Goal: Information Seeking & Learning: Learn about a topic

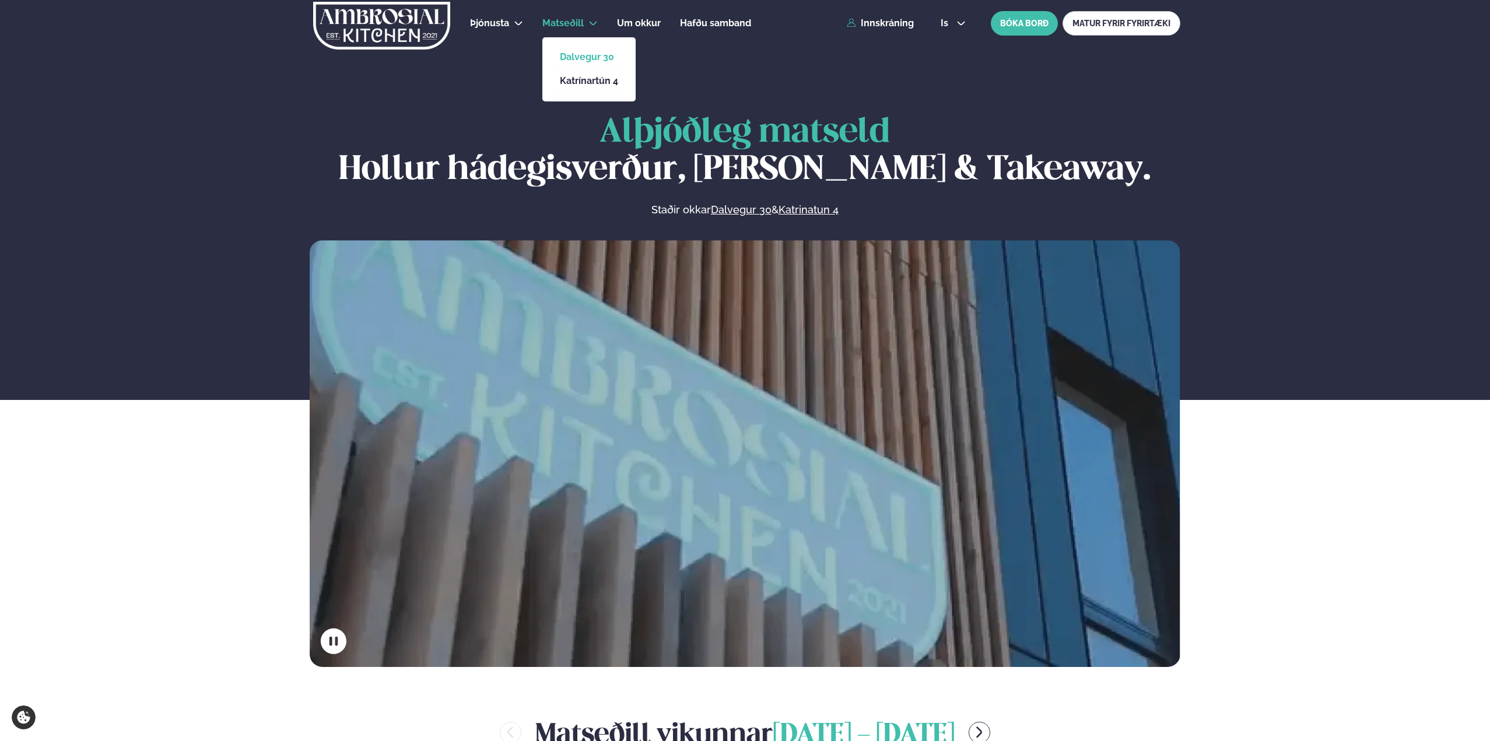
click at [597, 59] on link "Dalvegur 30" at bounding box center [589, 56] width 58 height 9
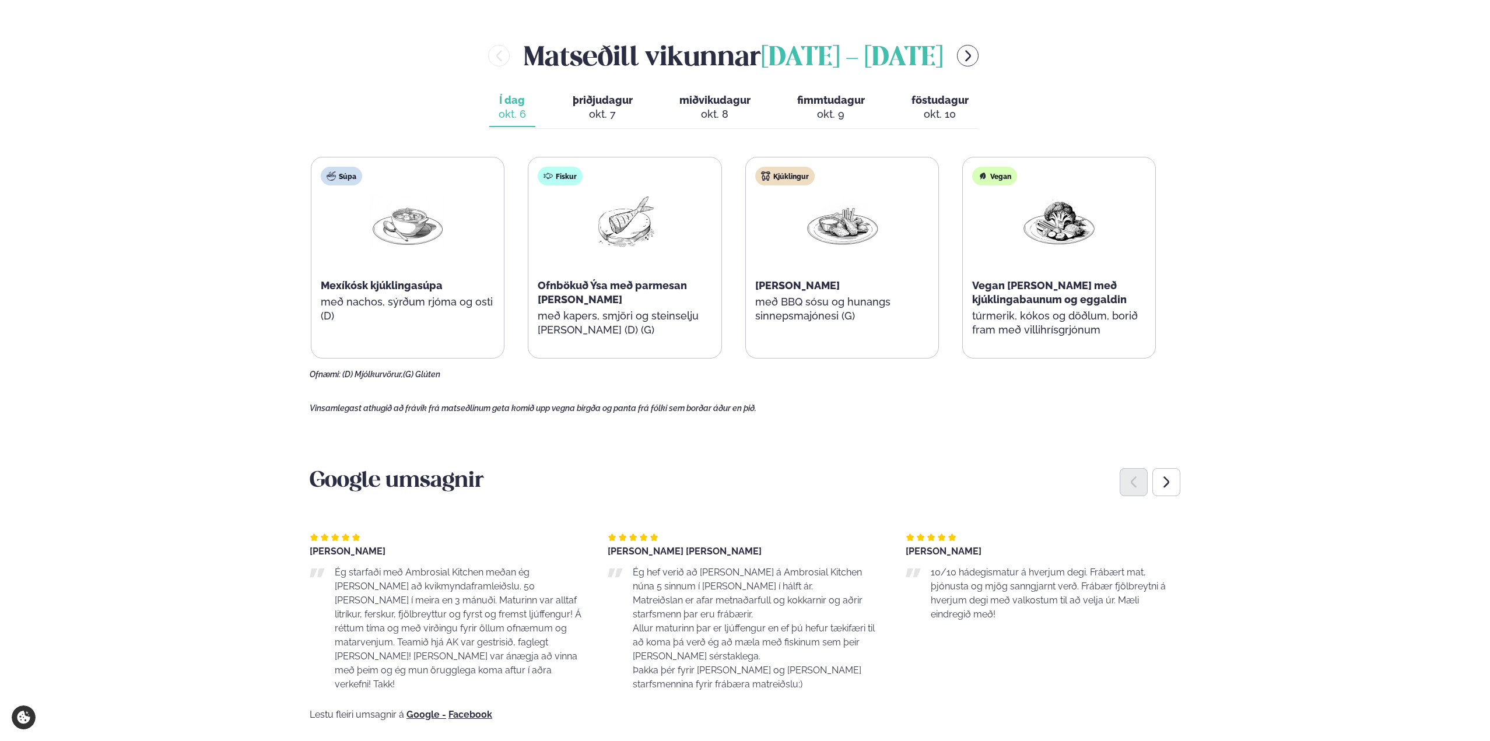
scroll to position [525, 0]
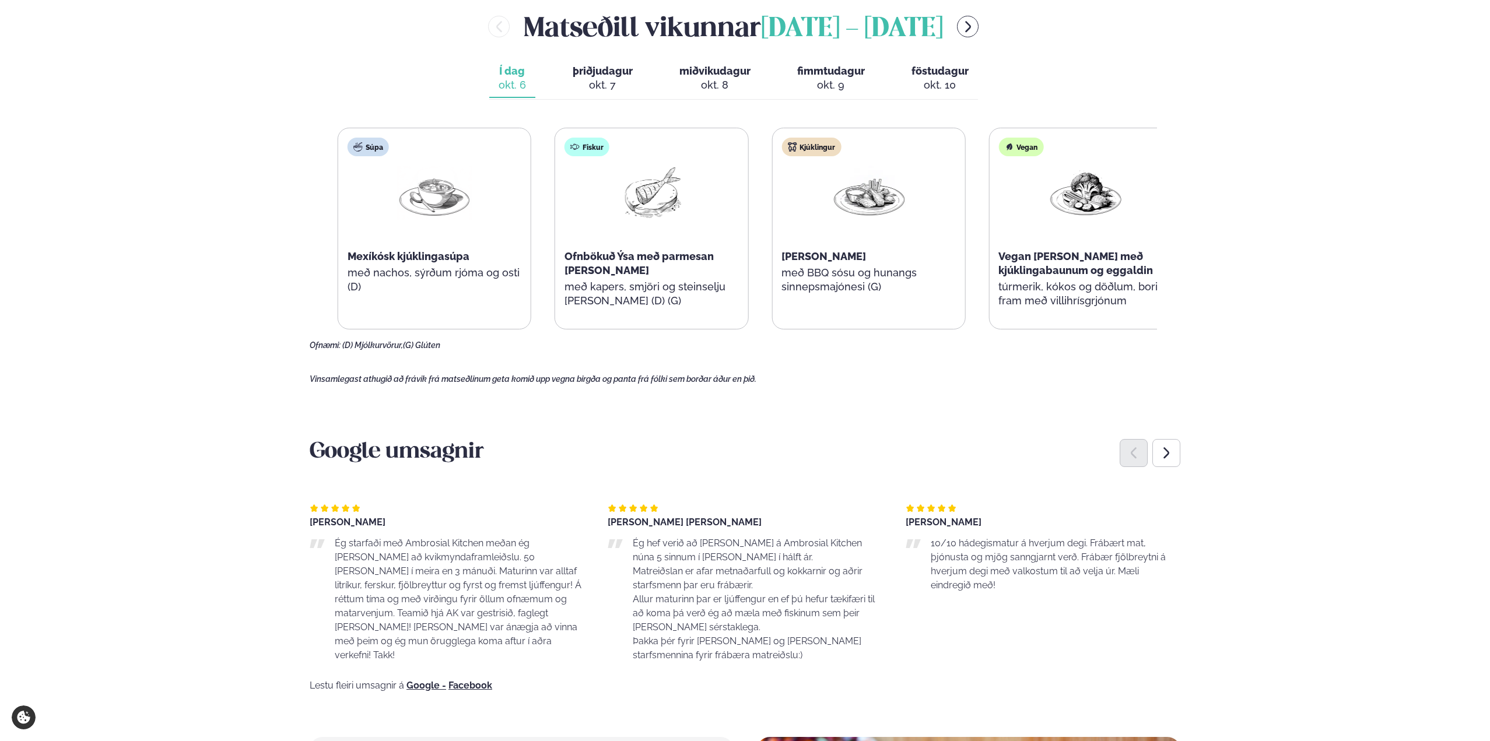
click at [612, 266] on div "Ofnbökuð Ýsa með parmesan [PERSON_NAME]" at bounding box center [651, 264] width 174 height 28
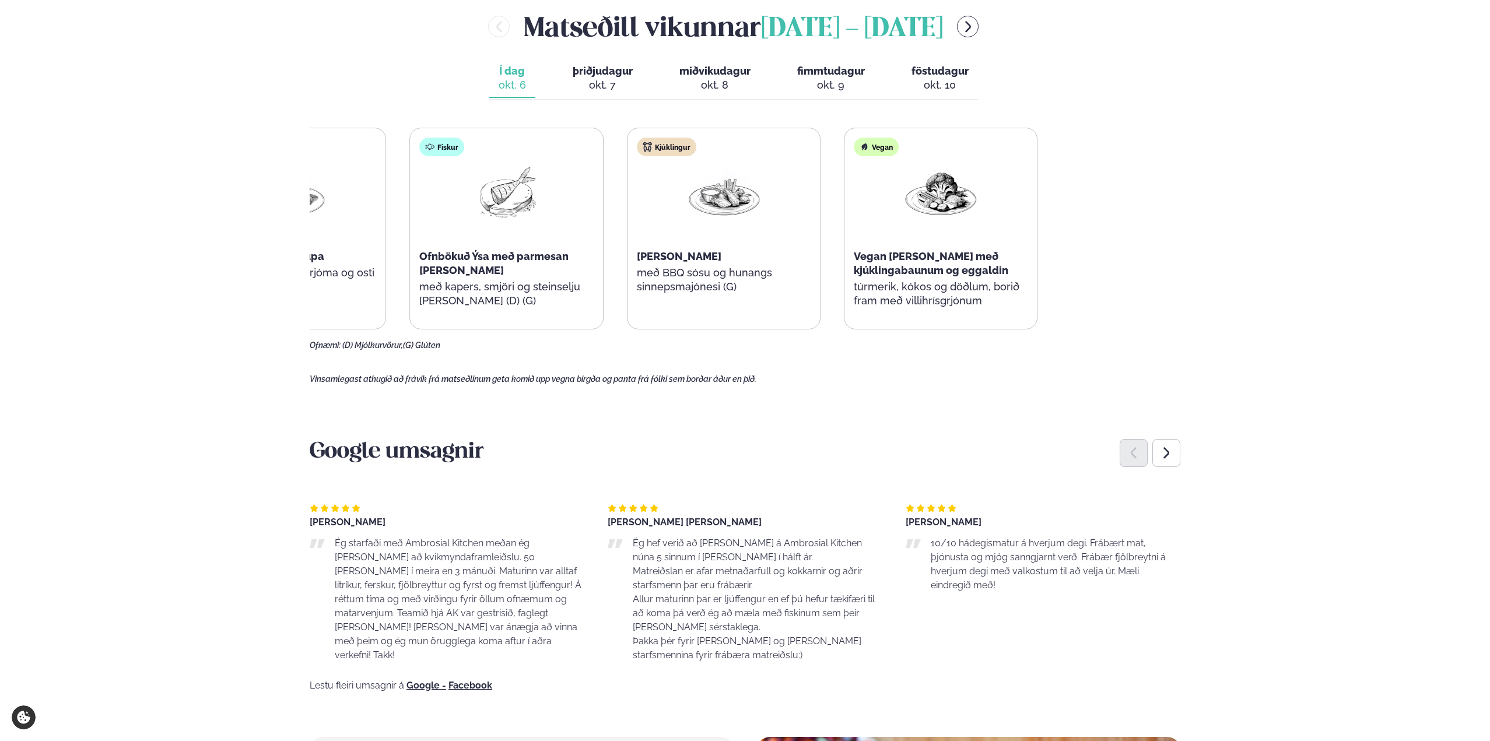
click at [572, 275] on div "Súpa Mexíkósk kjúklingasúpa með nachos, sýrðum rjóma og osti (D) Fiskur Ofnböku…" at bounding box center [614, 229] width 845 height 202
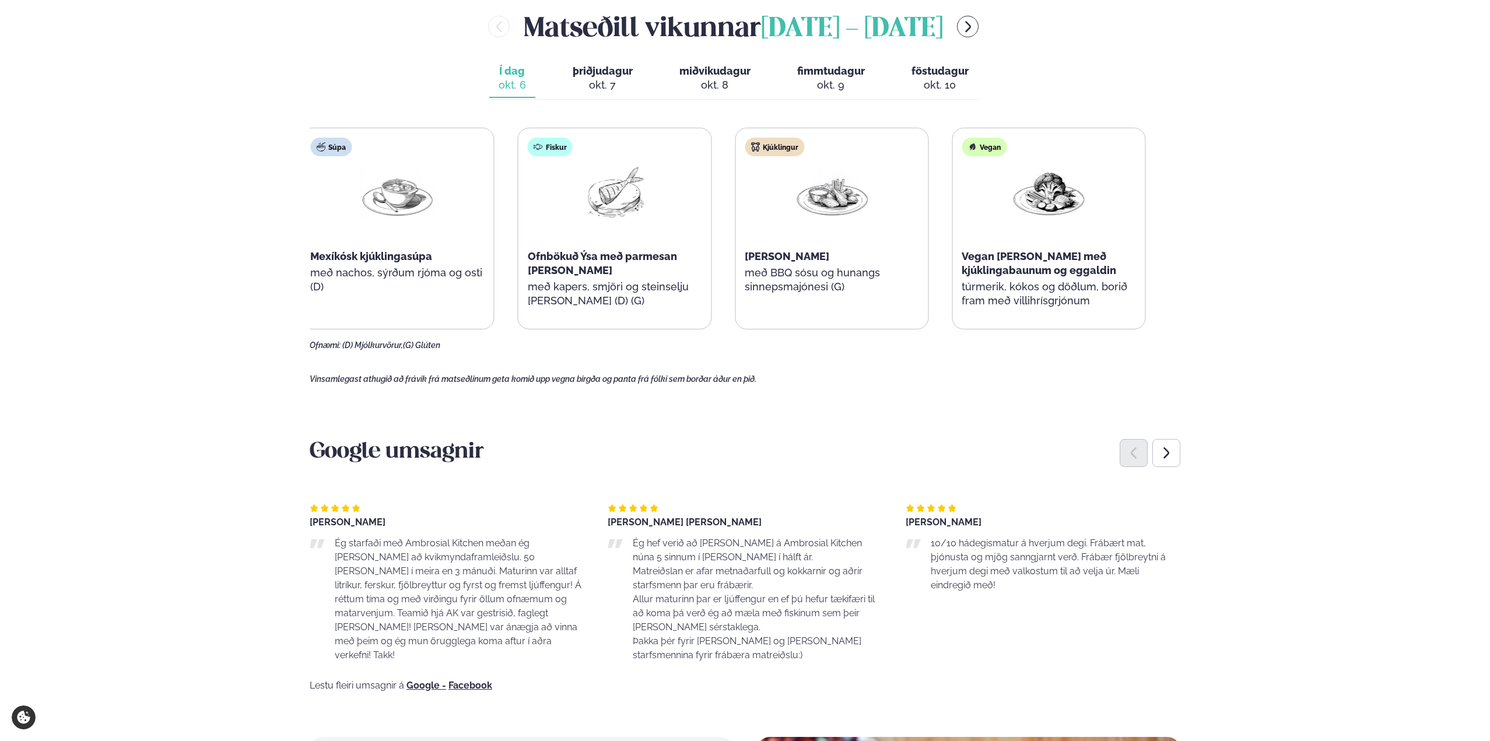
click at [823, 282] on p "með BBQ sósu og hunangs sinnepsmajónesi (G)" at bounding box center [832, 280] width 174 height 28
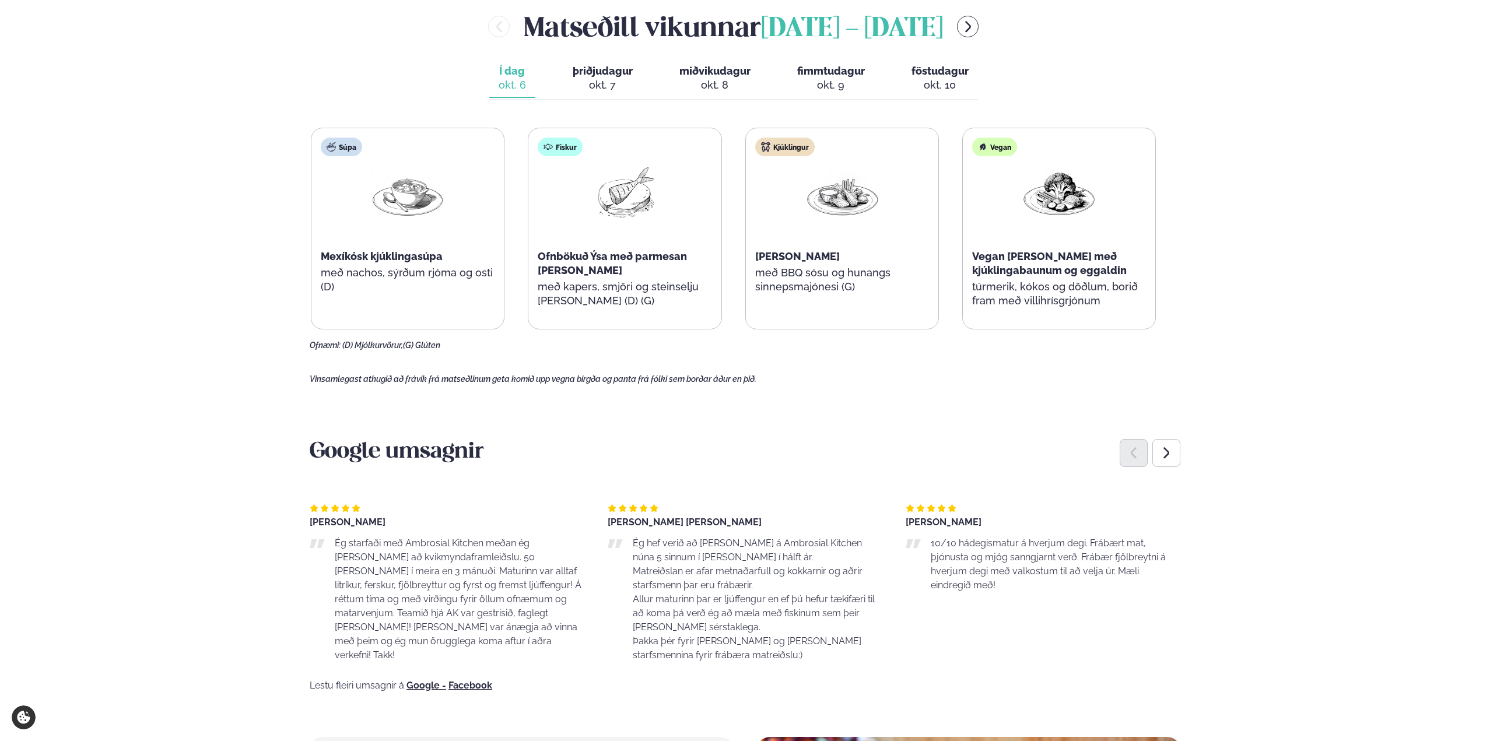
click at [895, 355] on main "[PERSON_NAME] / Matseðill / Dalvegur 30 [PERSON_NAME] í [GEOGRAPHIC_DATA] - Dal…" at bounding box center [745, 445] width 941 height 1940
drag, startPoint x: 857, startPoint y: 360, endPoint x: 807, endPoint y: 359, distance: 50.2
click at [807, 359] on main "[PERSON_NAME] / Matseðill / Dalvegur 30 [PERSON_NAME] í [GEOGRAPHIC_DATA] - Dal…" at bounding box center [745, 445] width 941 height 1940
click at [808, 359] on main "[PERSON_NAME] / Matseðill / Dalvegur 30 [PERSON_NAME] í [GEOGRAPHIC_DATA] - Dal…" at bounding box center [745, 445] width 941 height 1940
click at [792, 367] on main "[PERSON_NAME] / Matseðill / Dalvegur 30 [PERSON_NAME] í [GEOGRAPHIC_DATA] - Dal…" at bounding box center [745, 445] width 941 height 1940
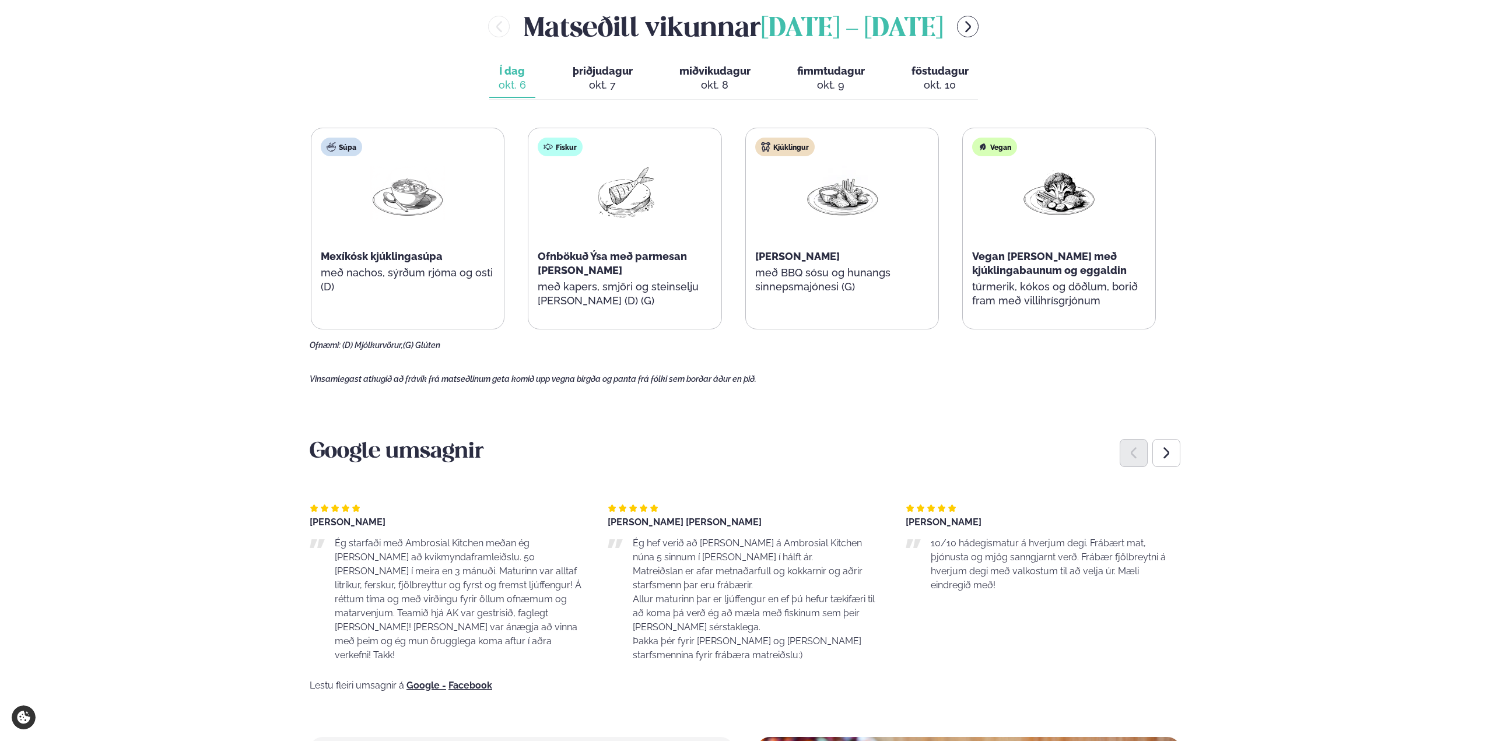
click at [792, 368] on main "[PERSON_NAME] / Matseðill / Dalvegur 30 [PERSON_NAME] í [GEOGRAPHIC_DATA] - Dal…" at bounding box center [745, 445] width 941 height 1940
drag, startPoint x: 766, startPoint y: 371, endPoint x: 314, endPoint y: 369, distance: 452.5
click at [314, 369] on main "[PERSON_NAME] / Matseðill / Dalvegur 30 [PERSON_NAME] í [GEOGRAPHIC_DATA] - Dal…" at bounding box center [745, 445] width 941 height 1940
click at [314, 374] on span "Vinsamlegast athugið að frávik frá matseðlinum geta komið upp vegna birgða og p…" at bounding box center [533, 378] width 447 height 9
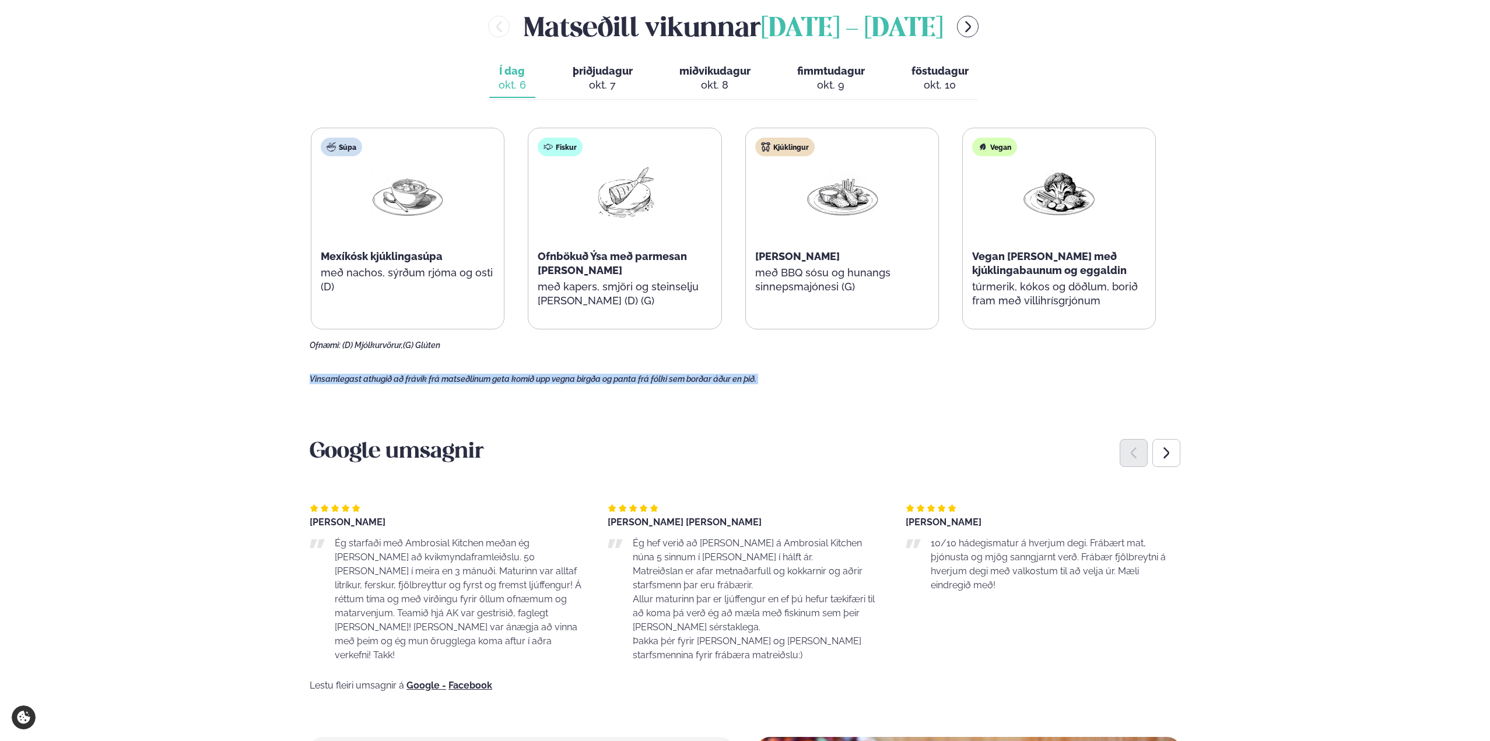
click at [314, 374] on span "Vinsamlegast athugið að frávik frá matseðlinum geta komið upp vegna birgða og p…" at bounding box center [533, 378] width 447 height 9
click at [406, 374] on span "Vinsamlegast athugið að frávik frá matseðlinum geta komið upp vegna birgða og p…" at bounding box center [533, 378] width 447 height 9
click at [1314, 223] on div "Þjónusta Hádegismatur fyrir fyrirtæki Fyrirtækja veitingar Einkapartý Matseðill…" at bounding box center [745, 565] width 1490 height 2181
click at [1300, 463] on div "Þjónusta Hádegismatur fyrir fyrirtæki Fyrirtækja veitingar Einkapartý Matseðill…" at bounding box center [745, 565] width 1490 height 2181
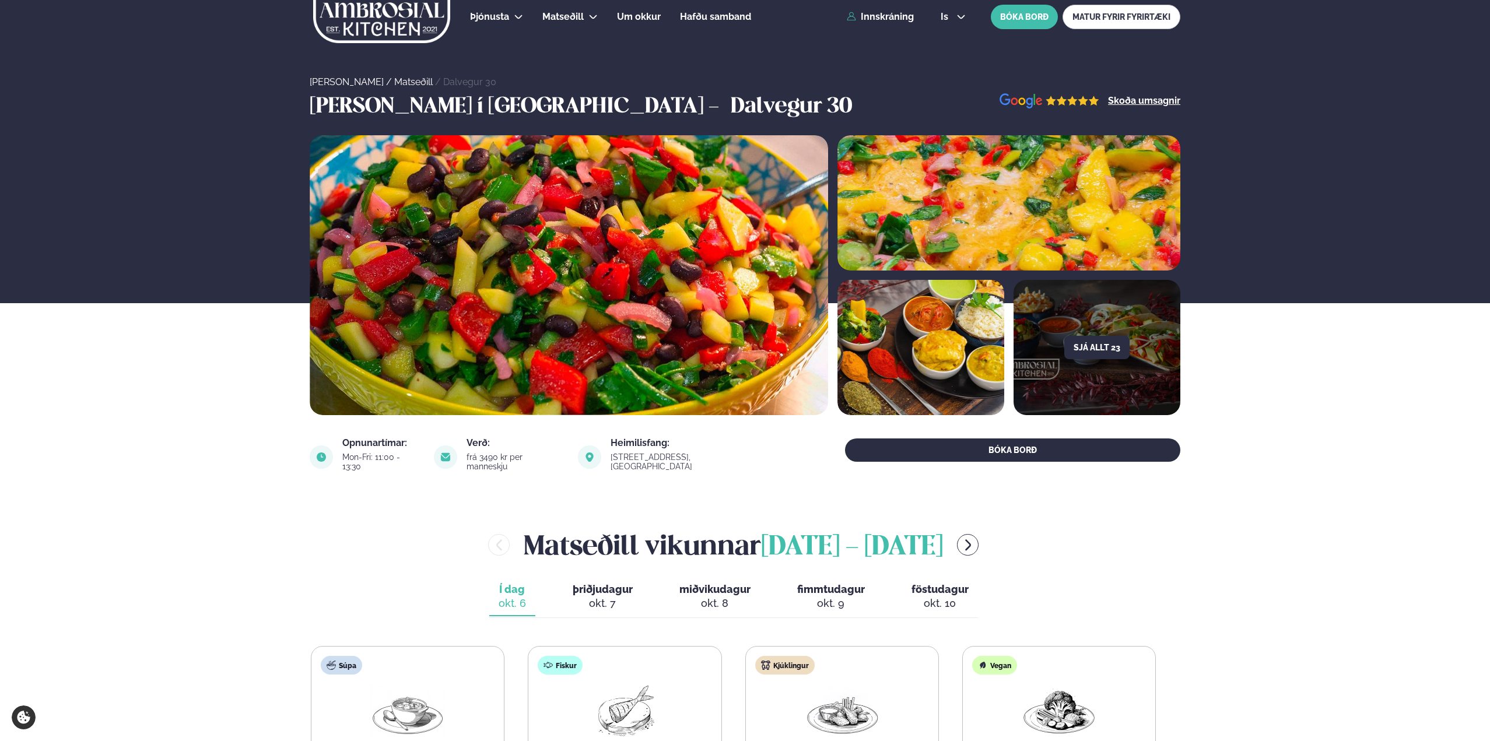
scroll to position [0, 0]
